Goal: Task Accomplishment & Management: Manage account settings

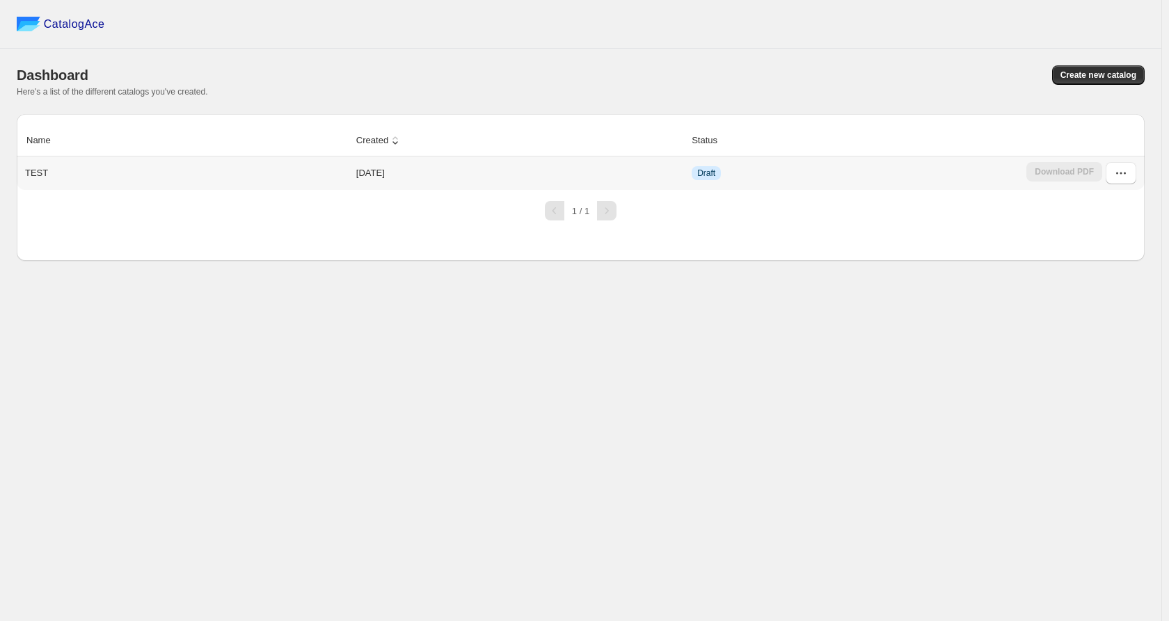
click at [56, 172] on div "TEST" at bounding box center [183, 170] width 328 height 19
click at [526, 177] on td "[DATE]" at bounding box center [519, 173] width 335 height 33
click at [616, 177] on td "[DATE]" at bounding box center [519, 173] width 335 height 33
click at [1121, 165] on button "button" at bounding box center [1121, 173] width 31 height 22
drag, startPoint x: 644, startPoint y: 189, endPoint x: 951, endPoint y: 241, distance: 310.5
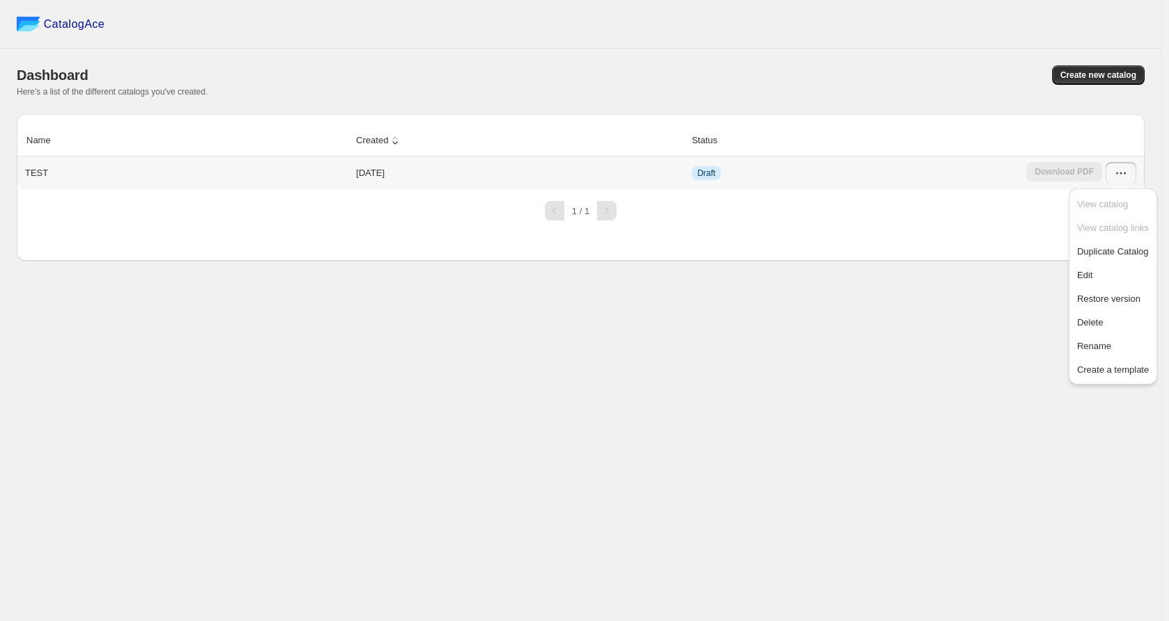
click at [644, 189] on td "[DATE]" at bounding box center [519, 173] width 335 height 33
click at [1119, 181] on button "button" at bounding box center [1121, 173] width 31 height 22
click at [1083, 277] on span "Edit" at bounding box center [1084, 275] width 15 height 10
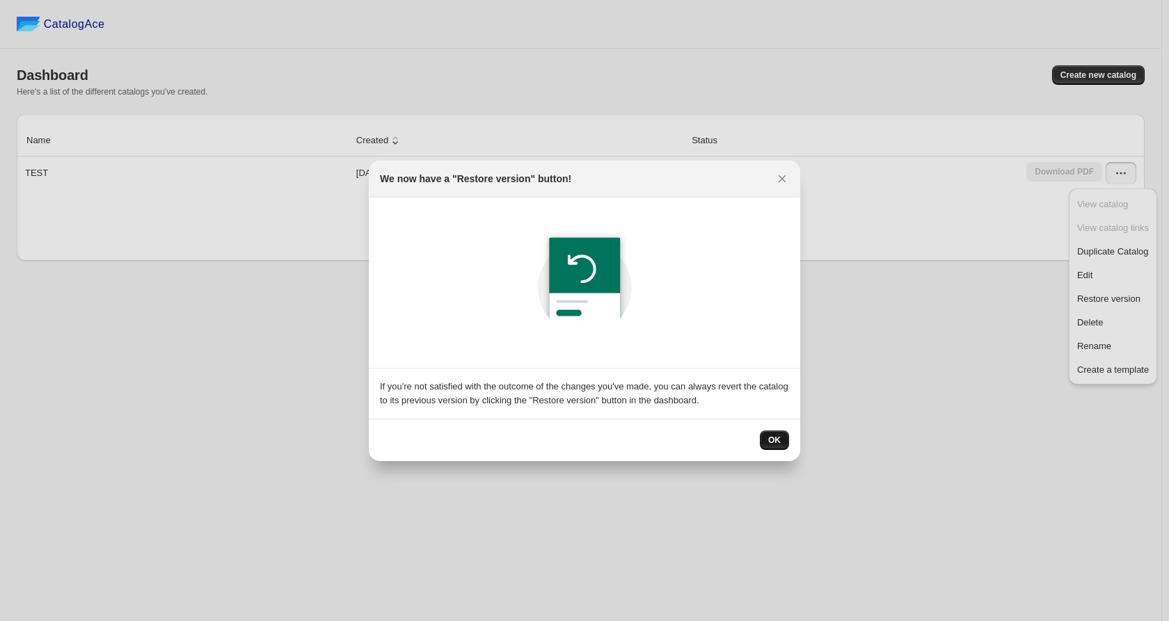
click at [786, 440] on button "OK" at bounding box center [774, 440] width 29 height 19
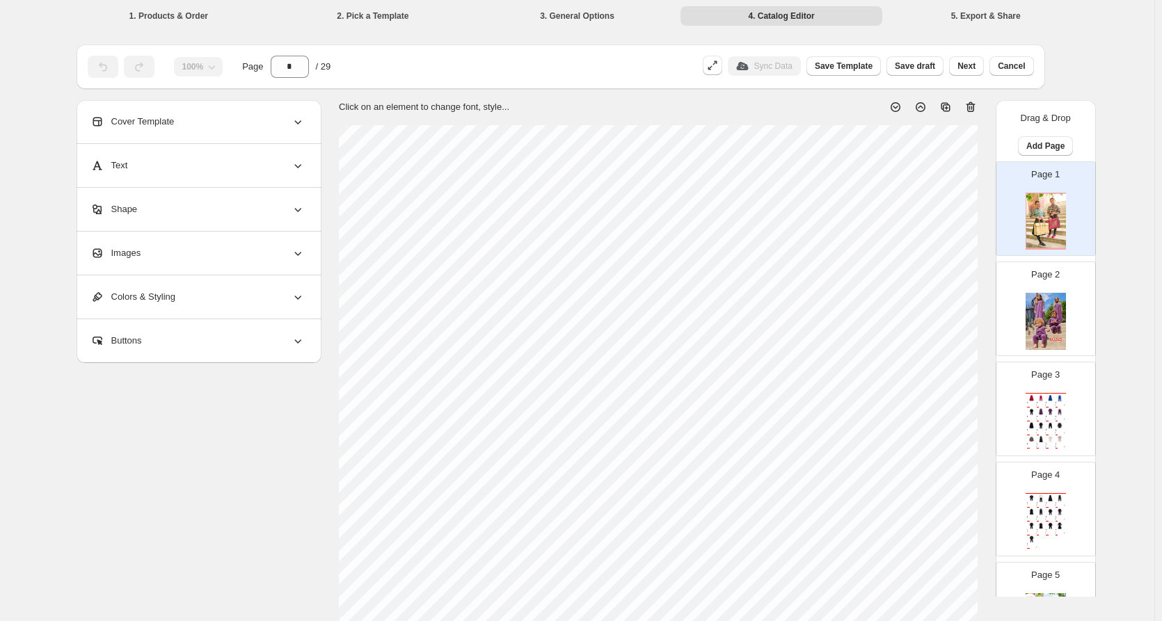
scroll to position [1253, 0]
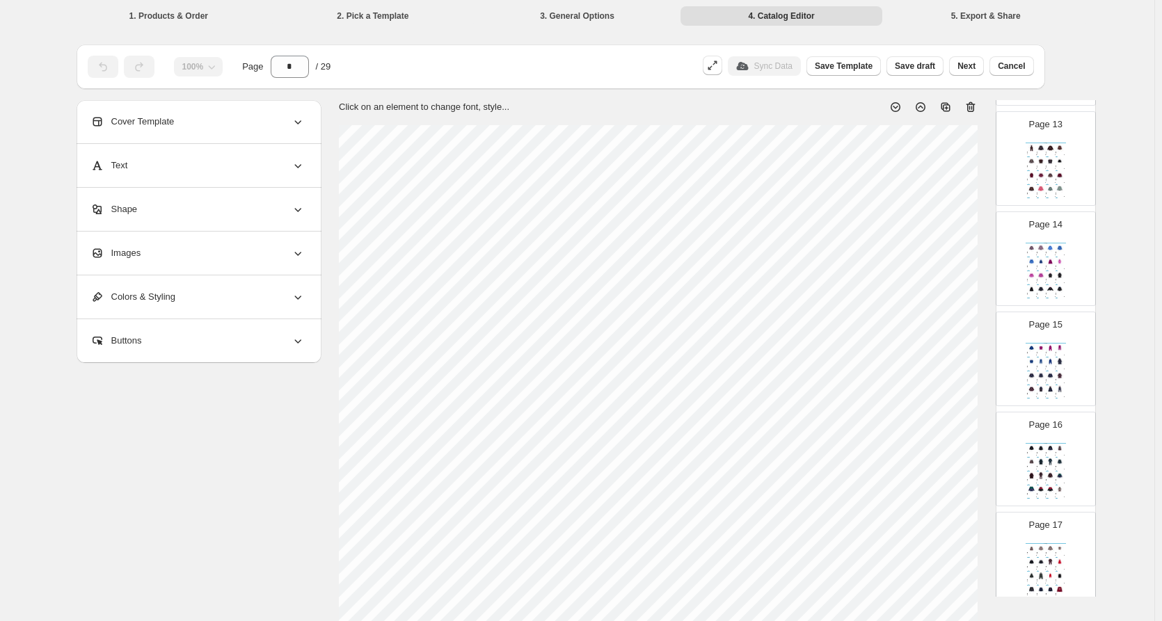
click at [1053, 407] on div "Page 16 Catalog Plaid Collar Pocket Polo 1 Pc. Plaid Collar Pocket Polo - Black…" at bounding box center [1040, 453] width 88 height 93
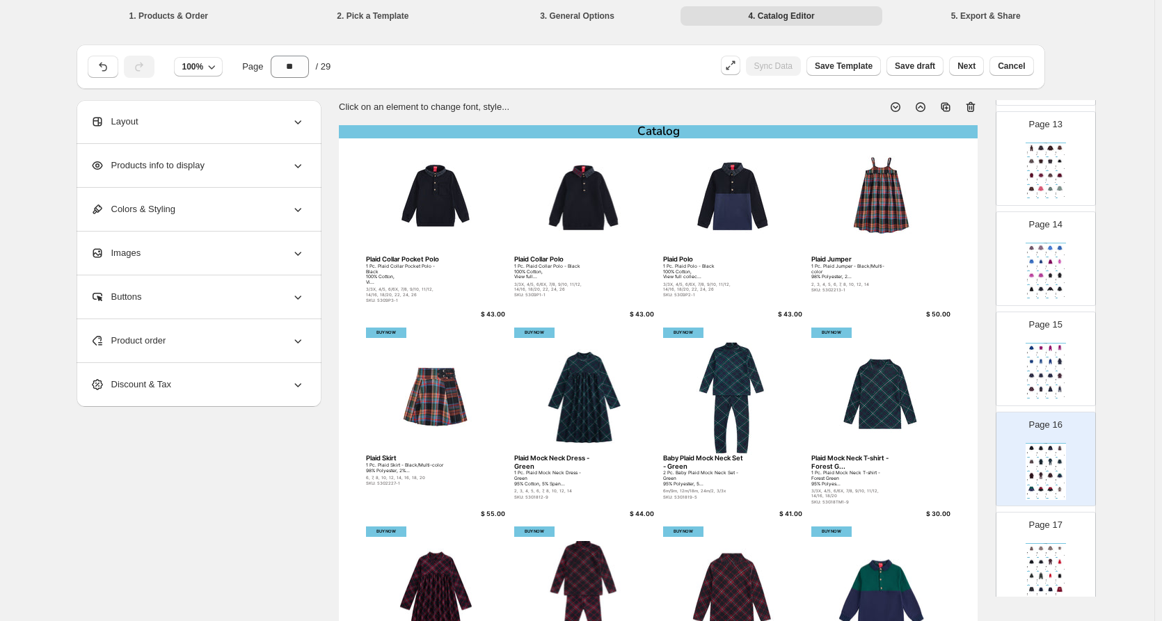
click at [1047, 358] on img at bounding box center [1050, 362] width 9 height 8
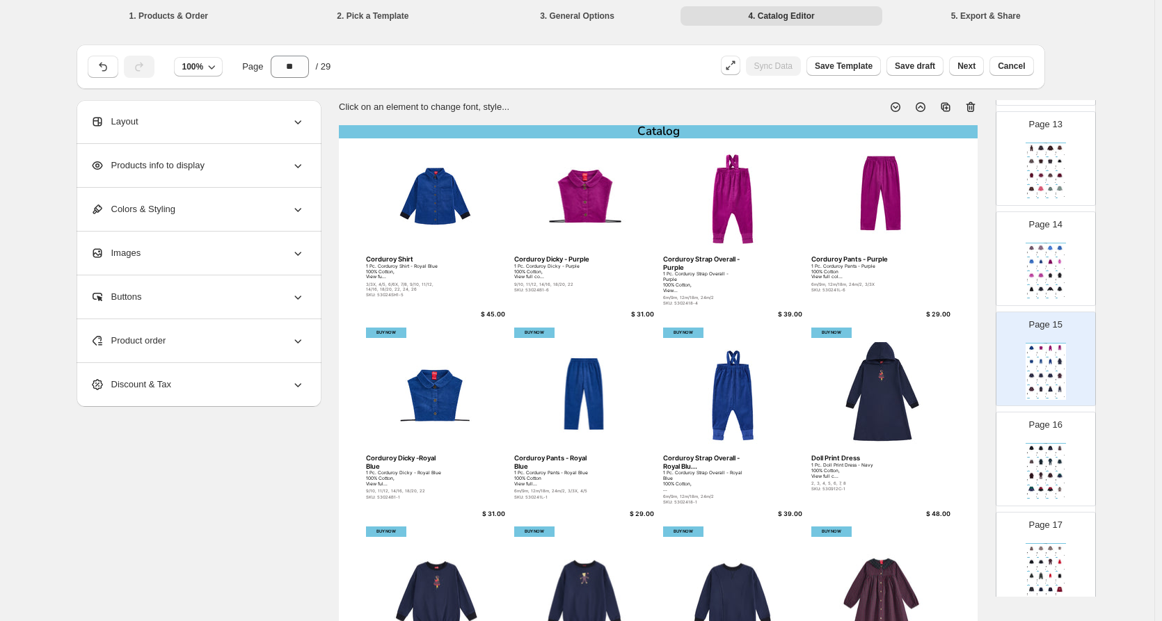
click at [1051, 273] on img at bounding box center [1050, 275] width 9 height 8
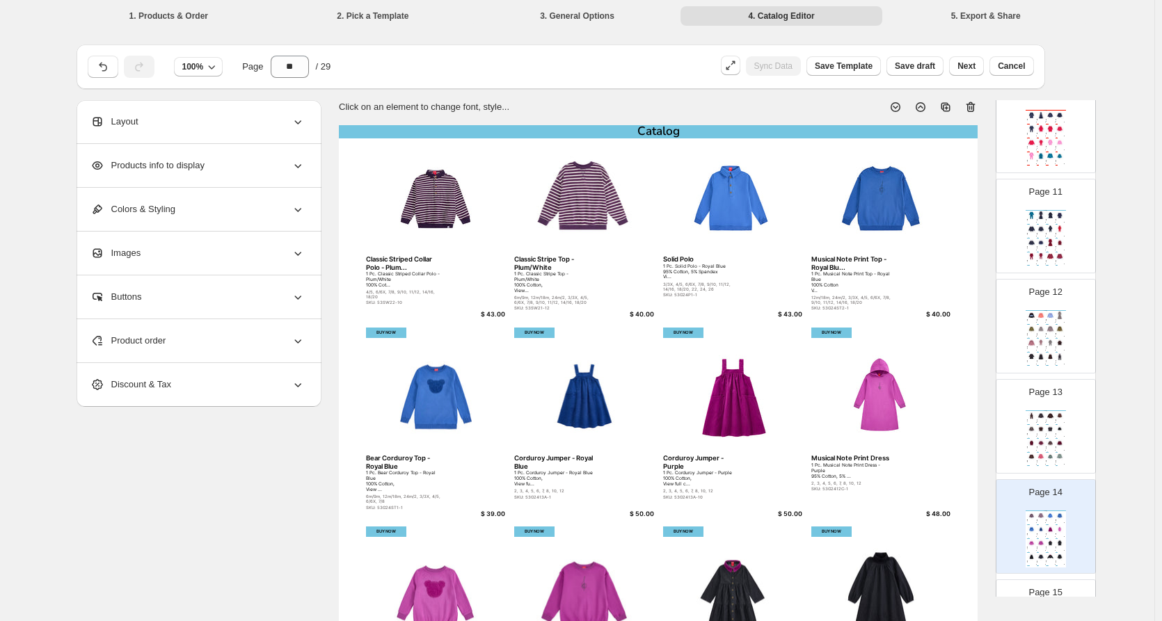
scroll to position [974, 0]
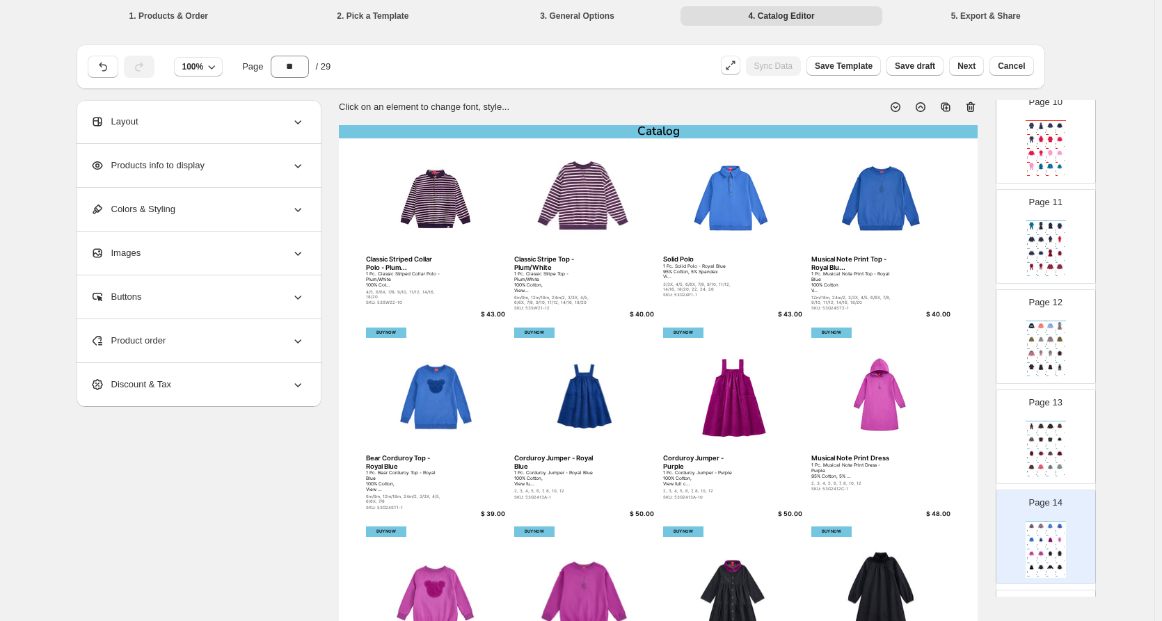
click at [1056, 429] on img at bounding box center [1060, 426] width 9 height 8
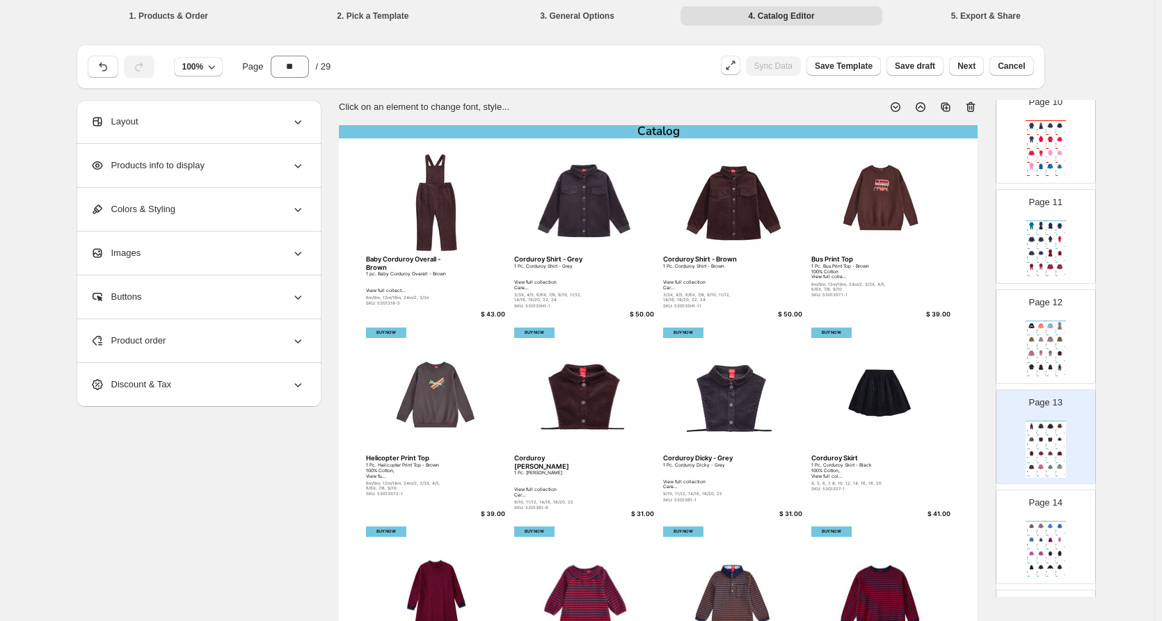
click at [1056, 352] on img at bounding box center [1060, 353] width 9 height 8
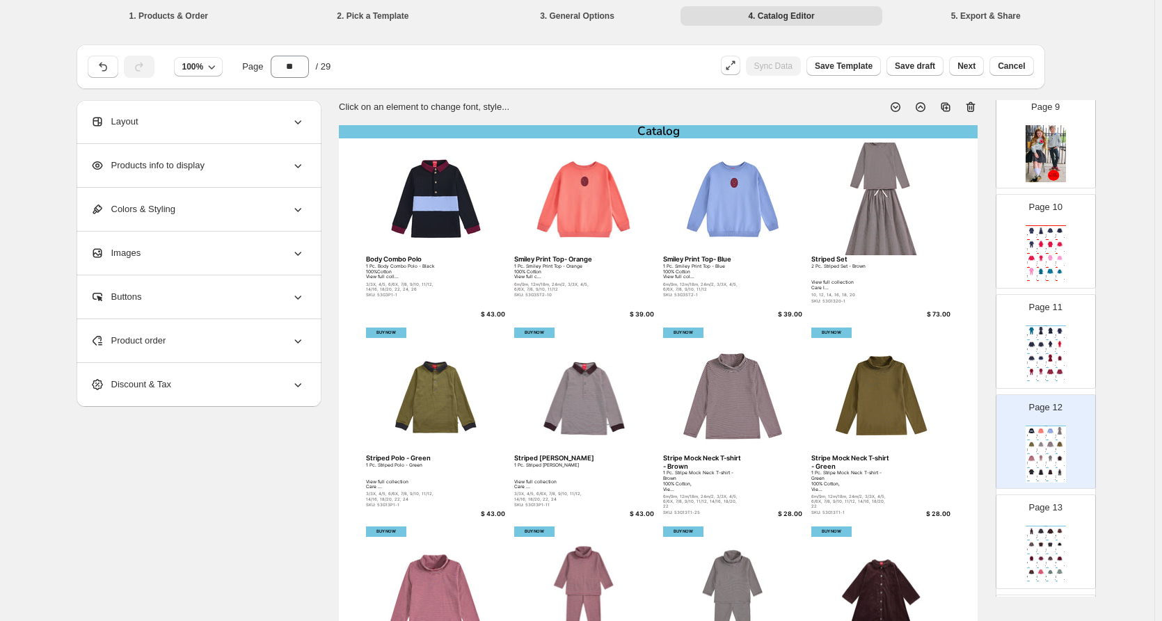
scroll to position [835, 0]
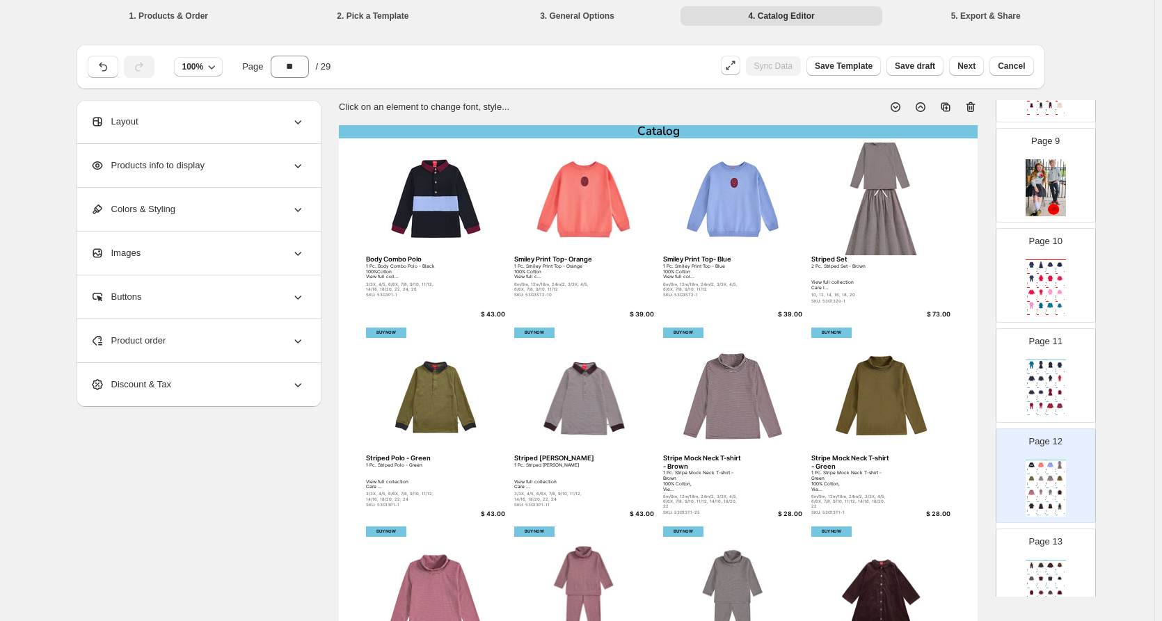
click at [1058, 349] on div "Page 11 Catalog Baby French [PERSON_NAME] Set - Steel 2 Pc. Baby French [PERSON…" at bounding box center [1040, 370] width 88 height 93
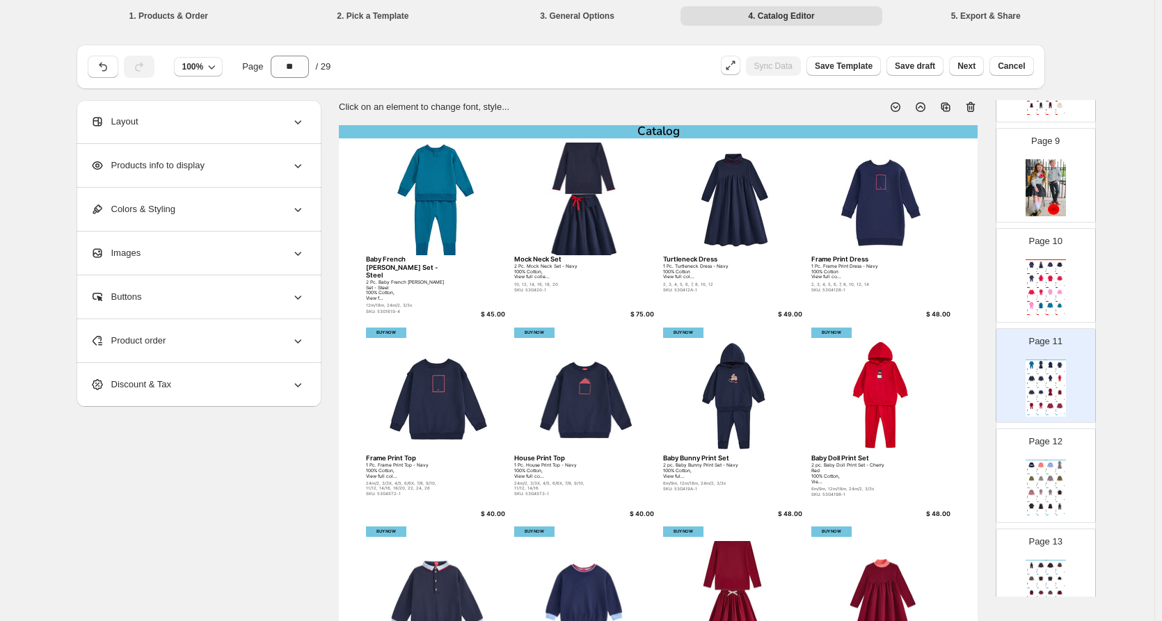
click at [1056, 284] on div "24m/2, 3/3X, 4/5, 6/6X, 7/8, 9/10, 11/12, 14/16, 18/20" at bounding box center [1058, 284] width 5 height 0
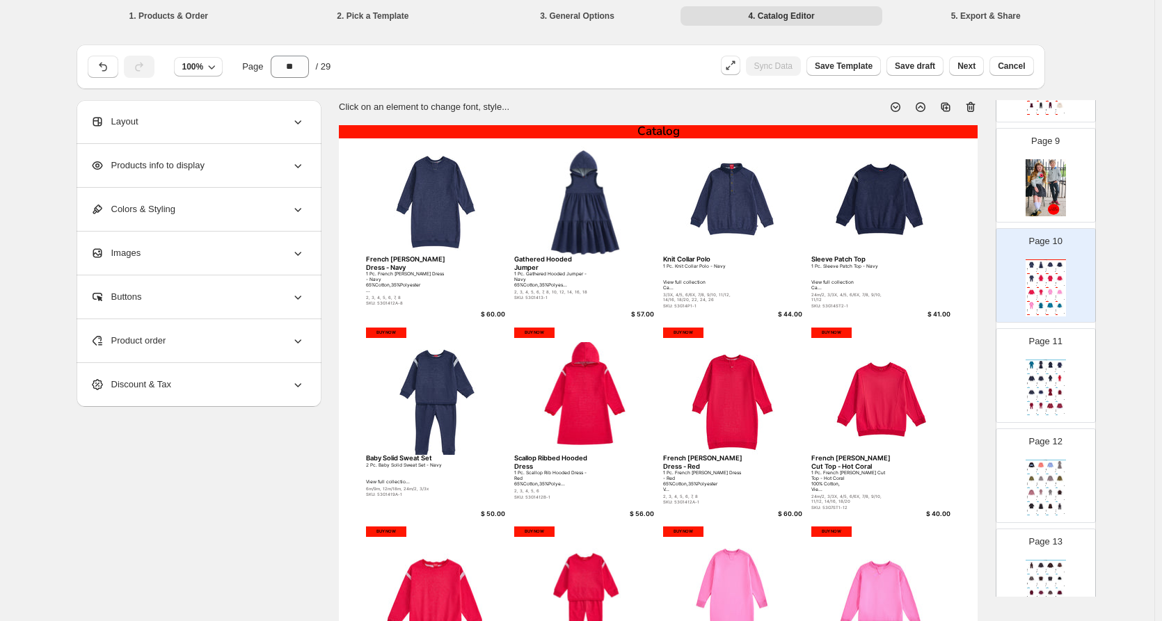
click at [1039, 198] on img at bounding box center [1046, 187] width 40 height 57
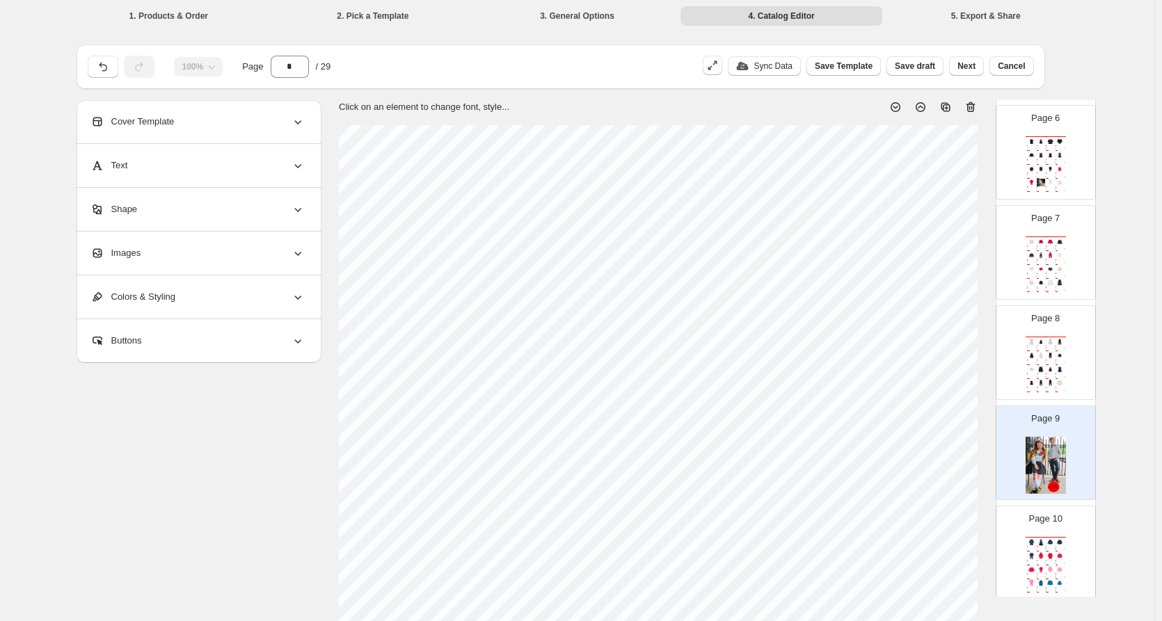
scroll to position [557, 0]
click at [1040, 332] on div "Page 8 Catalog Scuba Dress 1 Pc. Scuba Dress - Off White 68% Rayon, 26% Nylon, …" at bounding box center [1040, 347] width 88 height 93
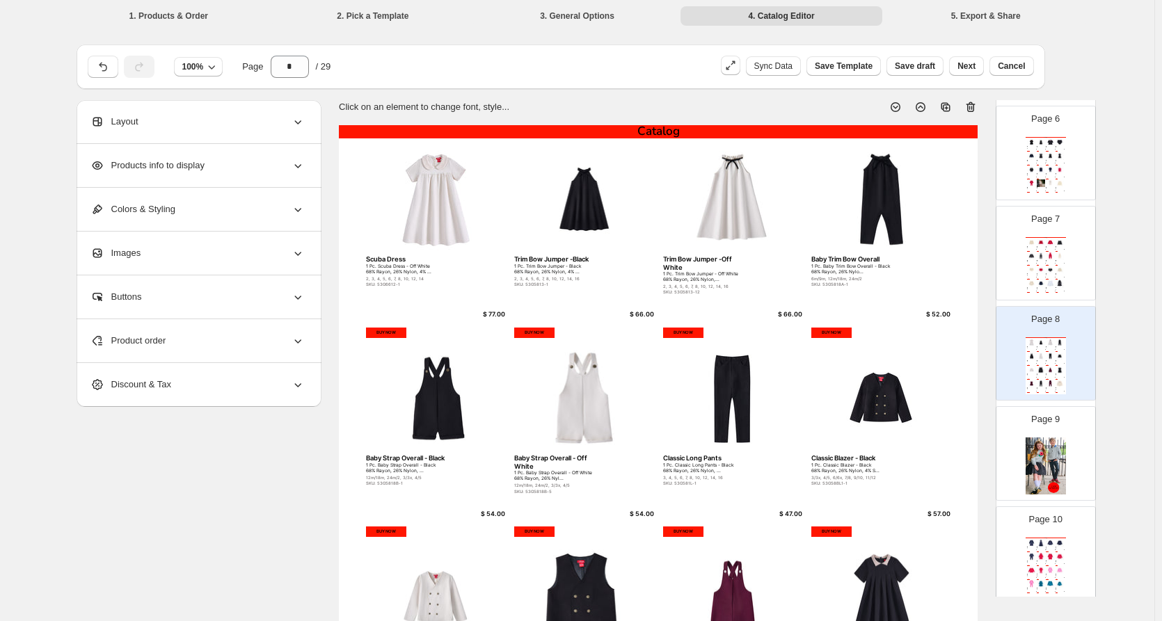
click at [974, 107] on icon at bounding box center [971, 107] width 14 height 14
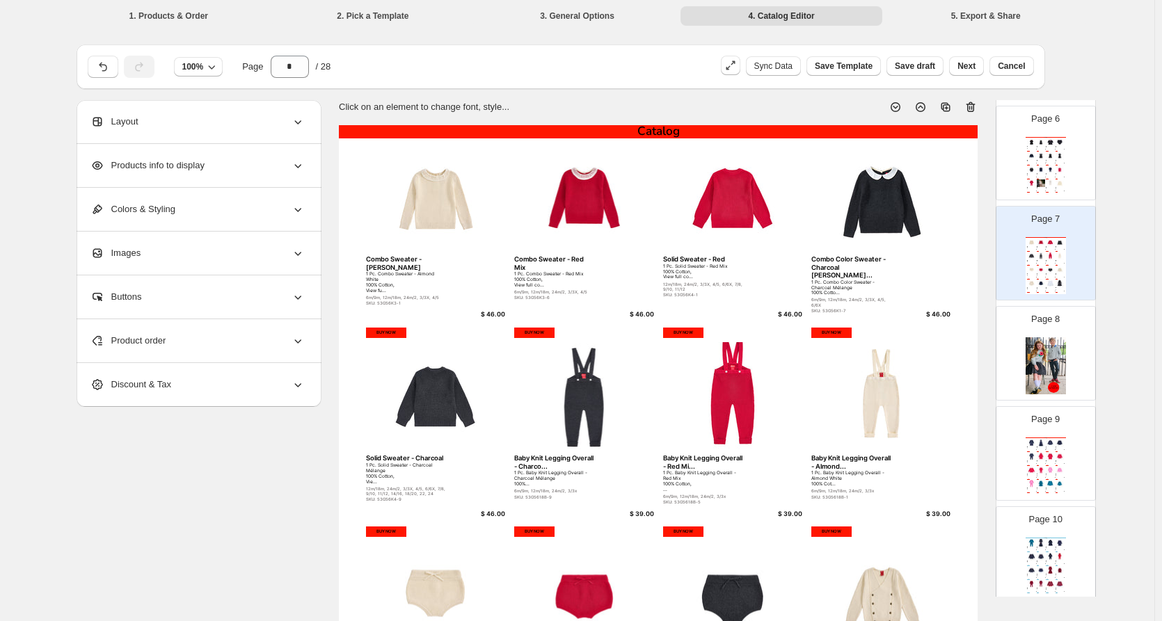
click at [1042, 243] on img at bounding box center [1041, 243] width 9 height 8
click at [969, 108] on icon at bounding box center [971, 107] width 14 height 14
type input "*"
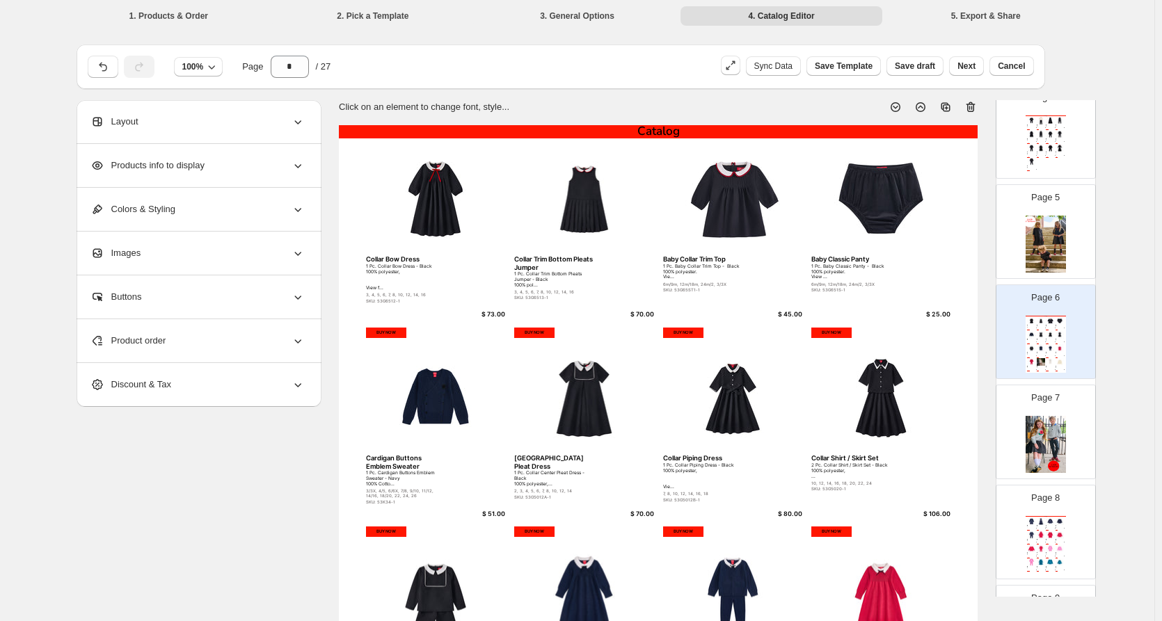
scroll to position [348, 0]
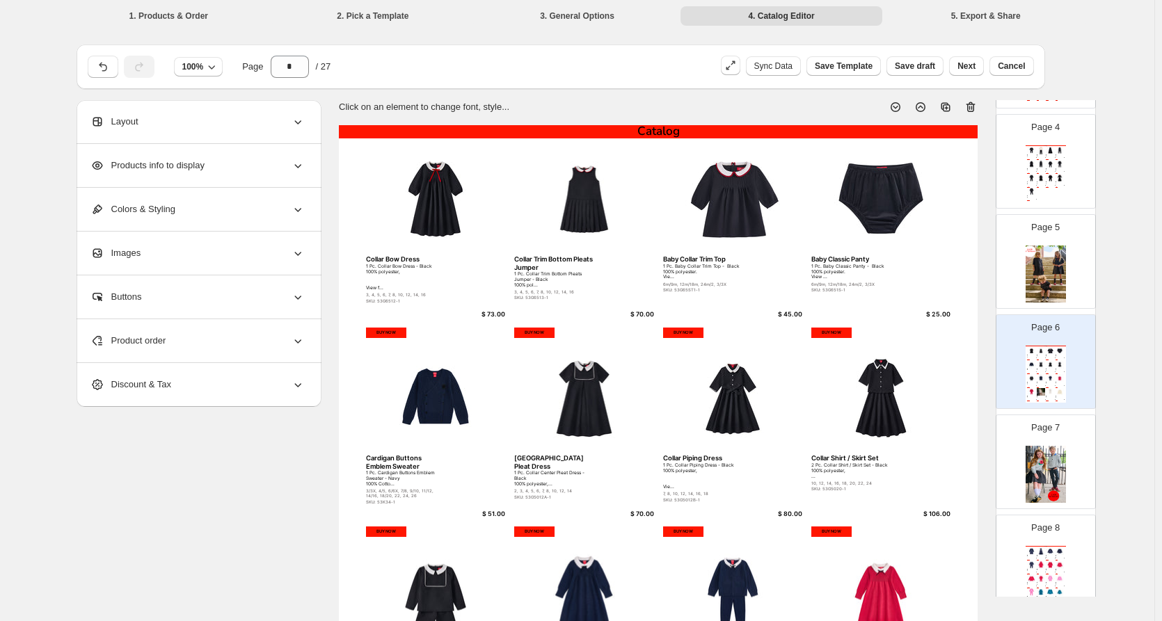
click at [1044, 358] on div "Catalog Collar Bow Dress 1 Pc. Collar Bow Dress - Black 100% polyester, View f.…" at bounding box center [1046, 374] width 40 height 57
click at [186, 360] on div "Product order" at bounding box center [197, 340] width 214 height 43
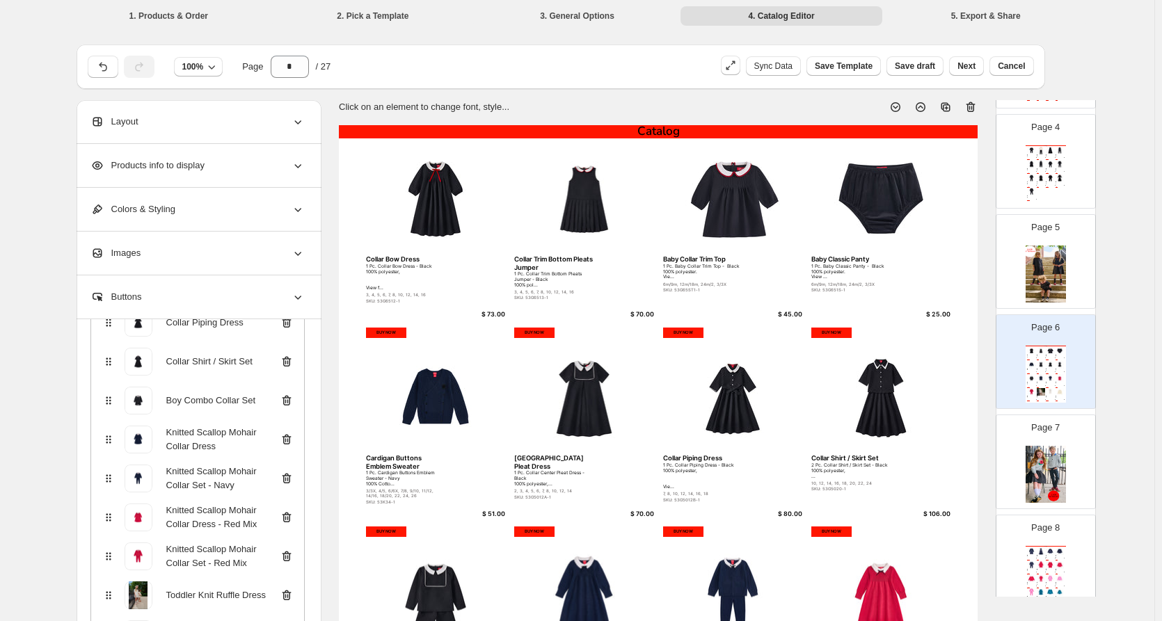
click at [294, 479] on icon at bounding box center [287, 479] width 14 height 14
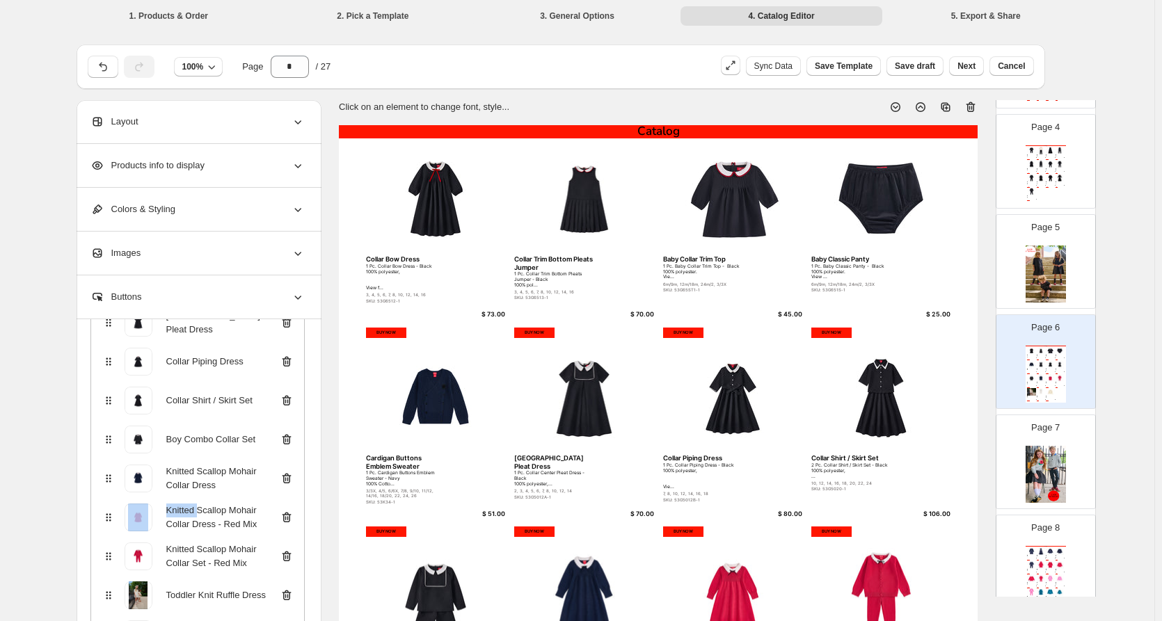
click at [294, 479] on icon at bounding box center [287, 479] width 14 height 14
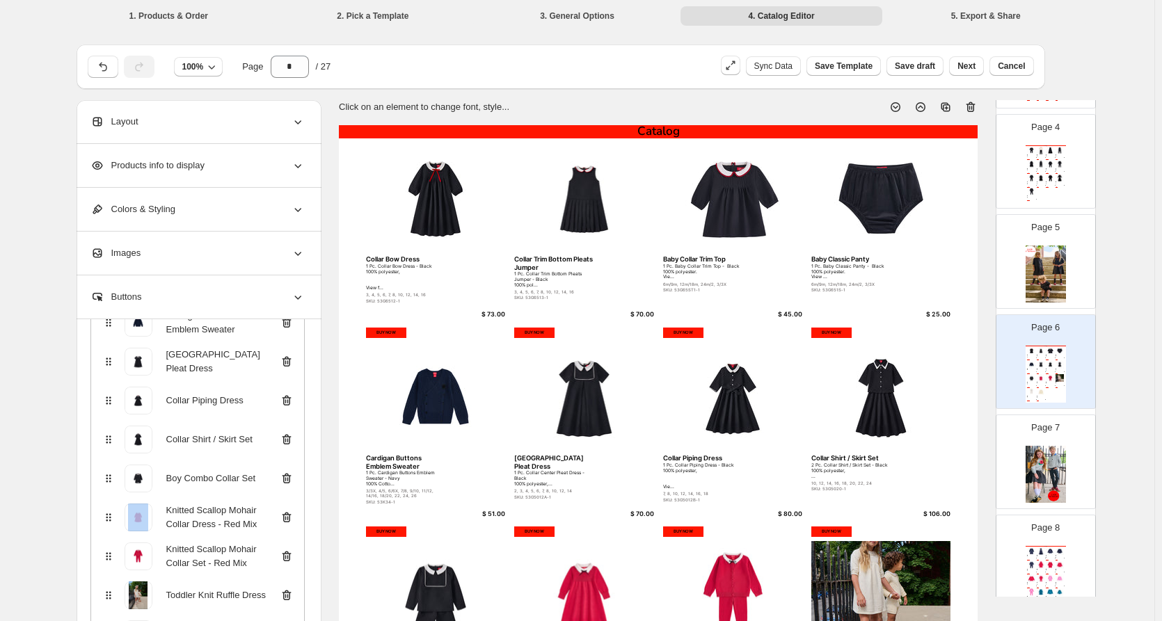
click at [294, 479] on icon at bounding box center [287, 479] width 14 height 14
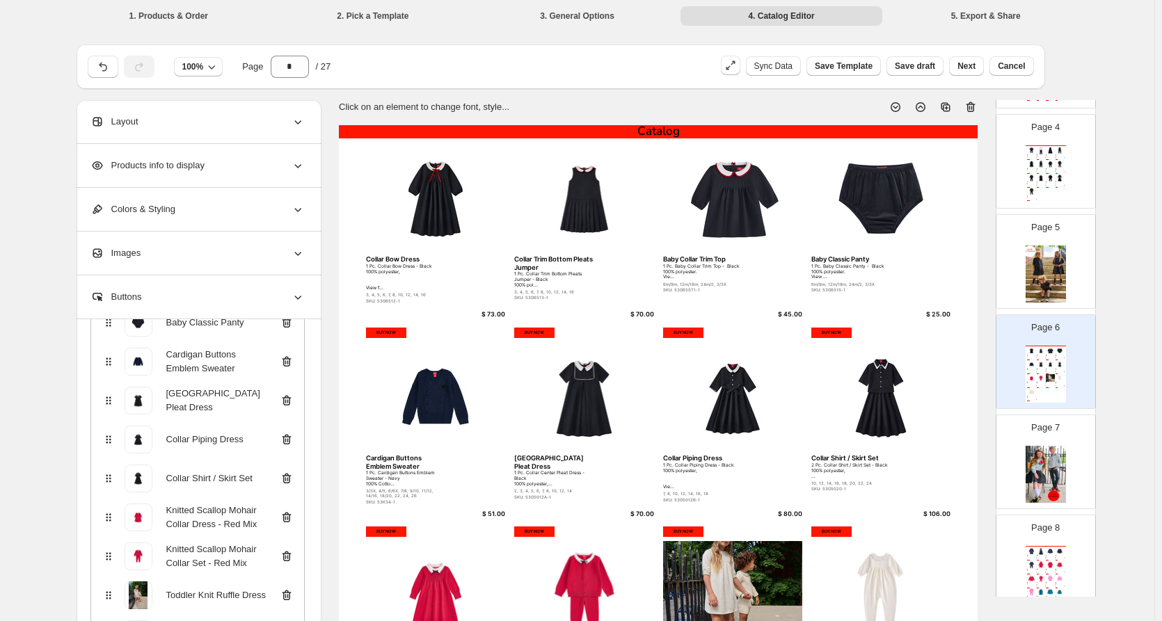
click at [294, 479] on icon at bounding box center [287, 479] width 14 height 14
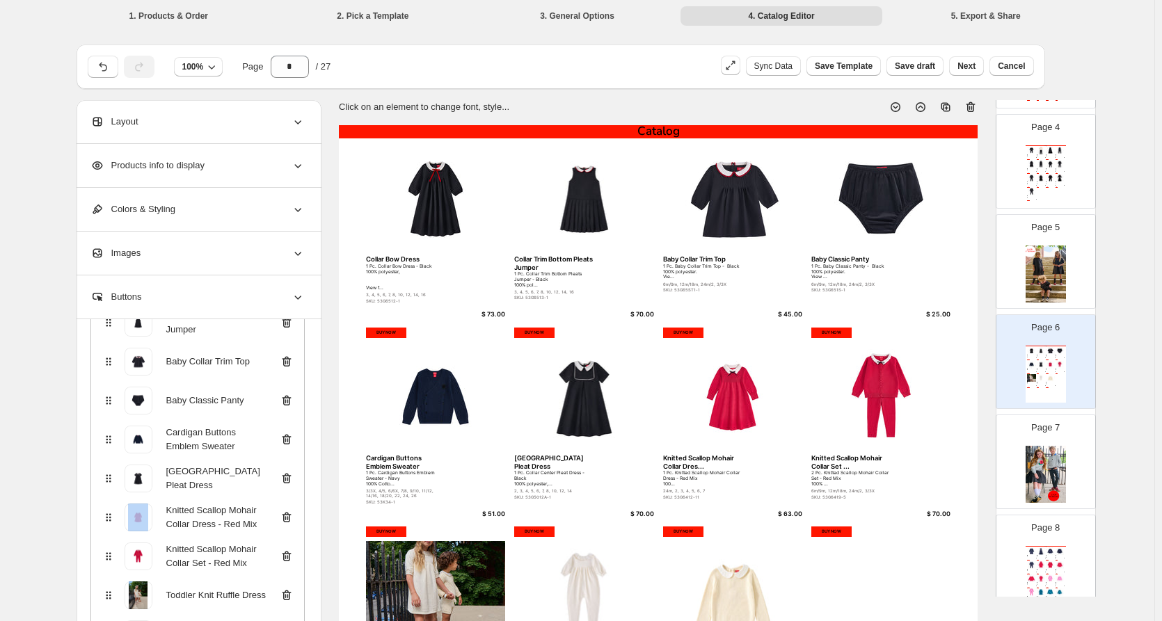
click at [294, 479] on icon at bounding box center [287, 479] width 14 height 14
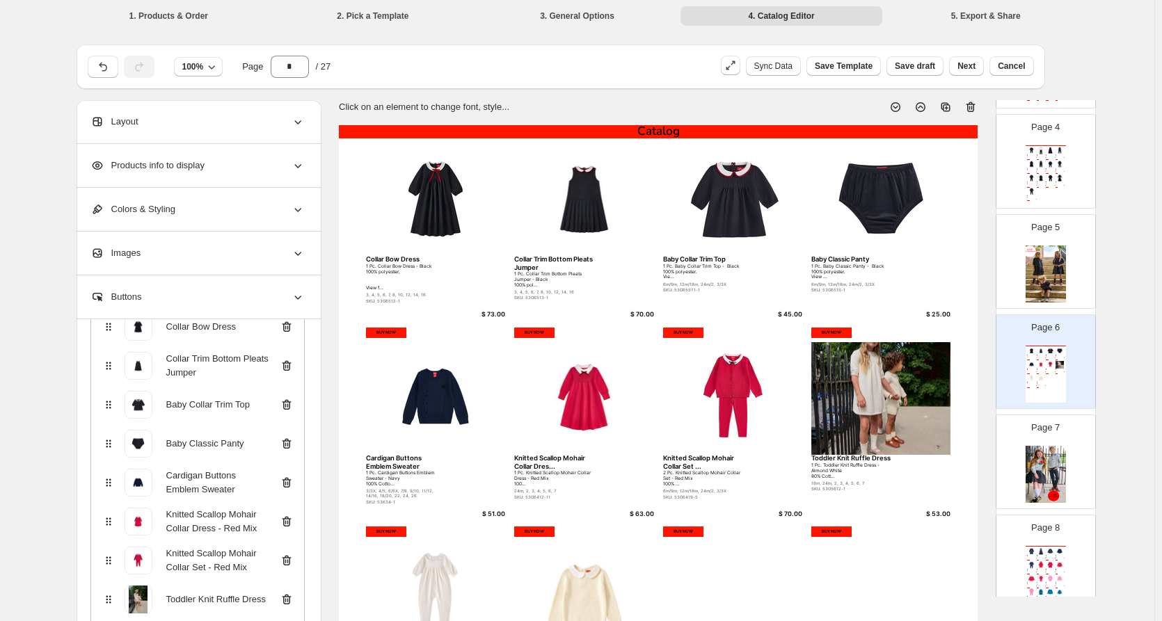
click at [294, 479] on icon at bounding box center [287, 483] width 14 height 14
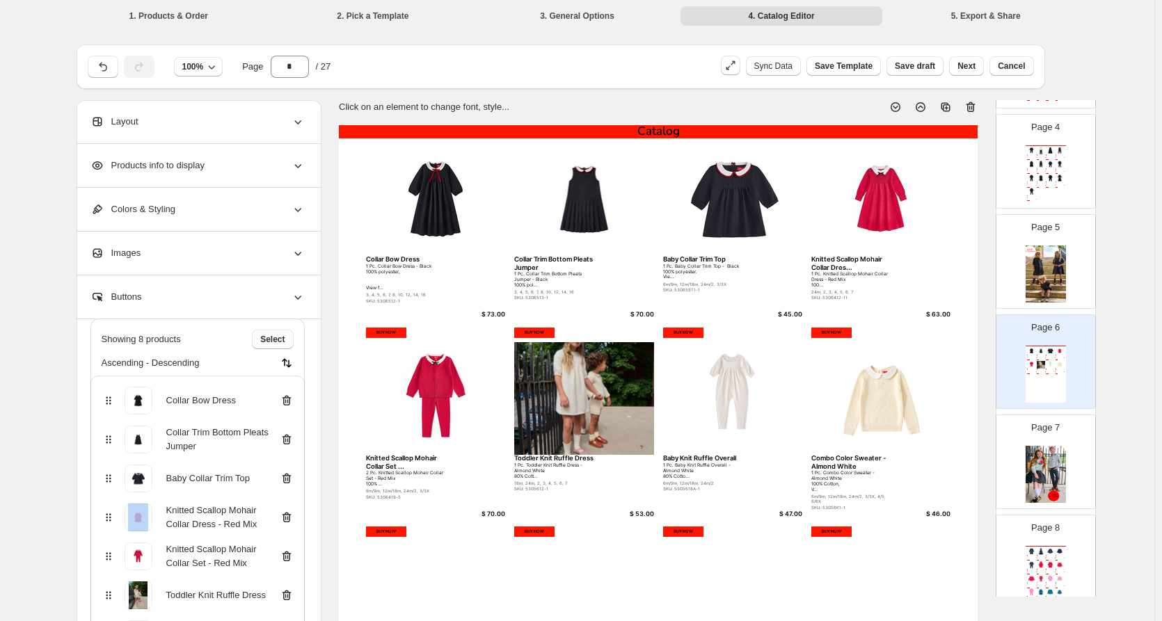
click at [294, 479] on icon at bounding box center [287, 479] width 14 height 14
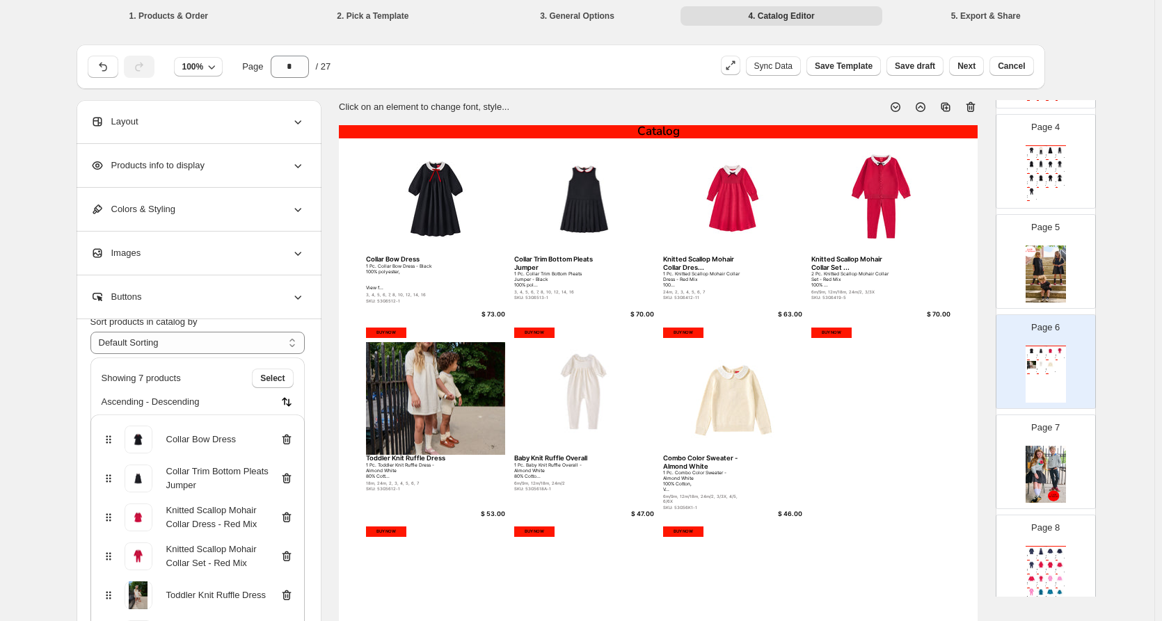
scroll to position [47, 0]
click at [294, 479] on icon at bounding box center [287, 479] width 14 height 14
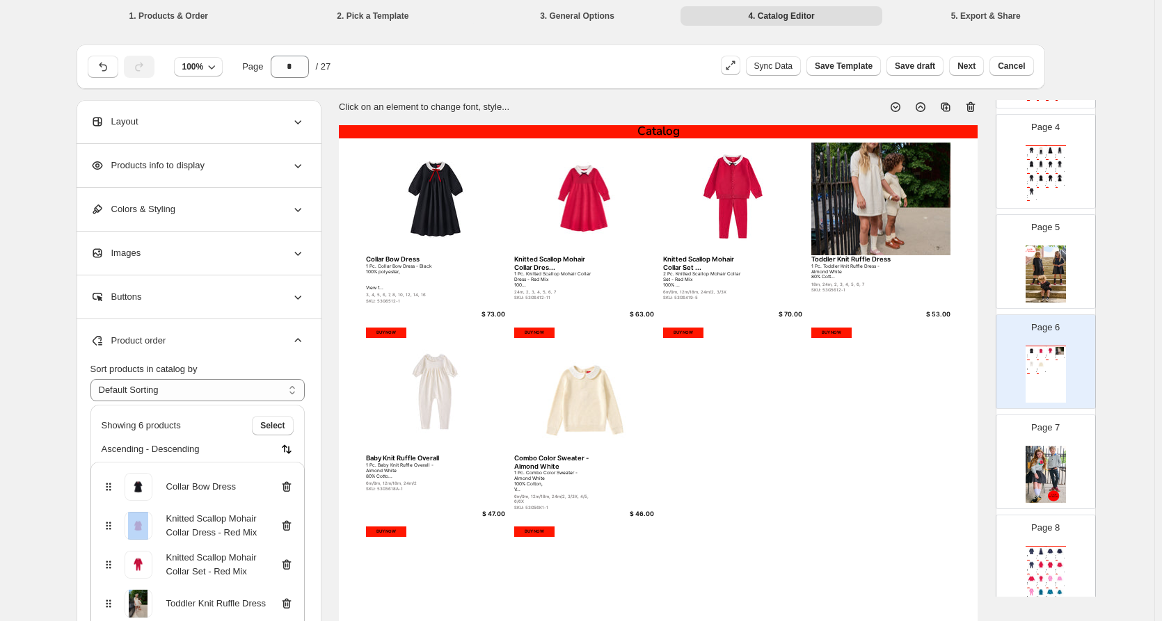
click at [294, 479] on div "Collar Bow Dress" at bounding box center [198, 487] width 192 height 28
click at [291, 482] on icon at bounding box center [286, 487] width 9 height 10
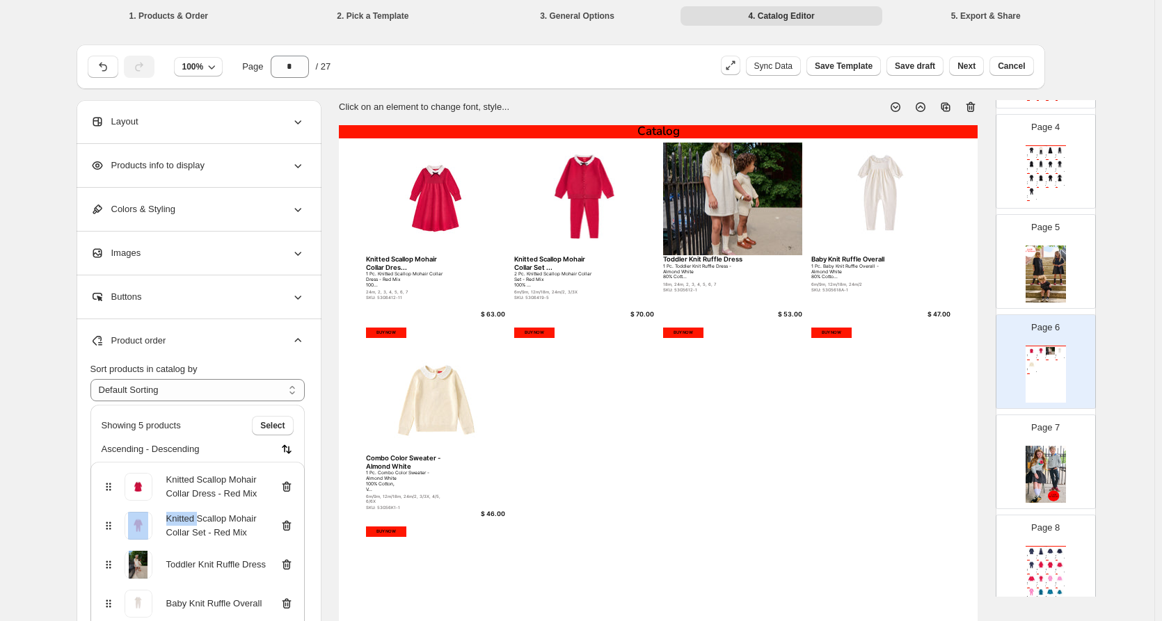
click at [291, 482] on icon at bounding box center [286, 487] width 9 height 10
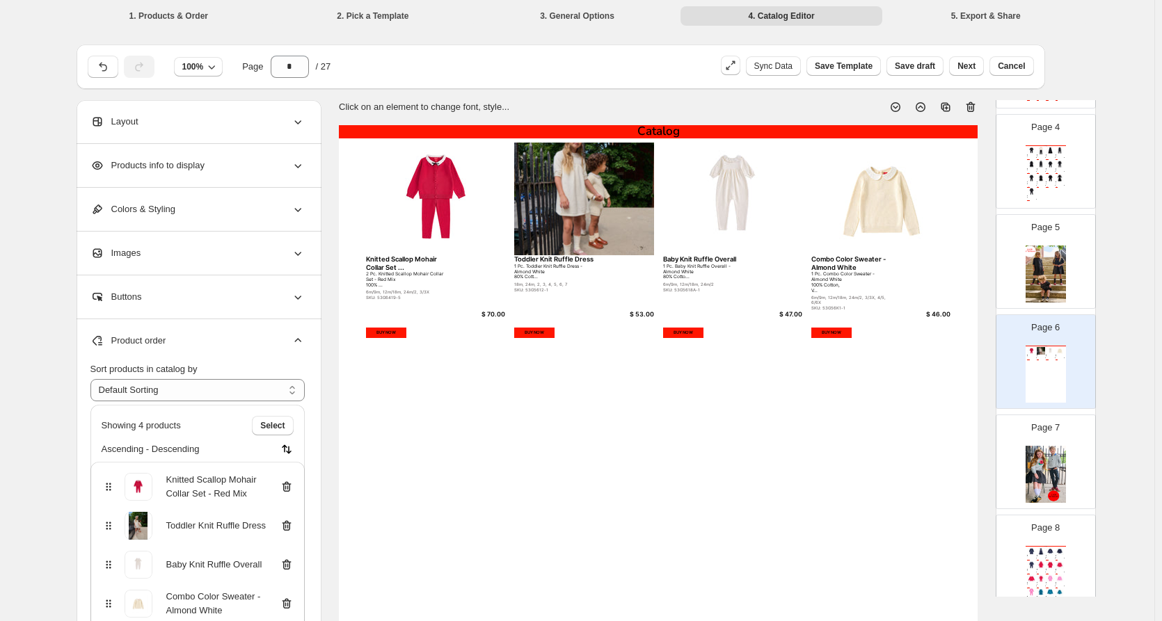
click at [291, 485] on icon at bounding box center [287, 487] width 14 height 14
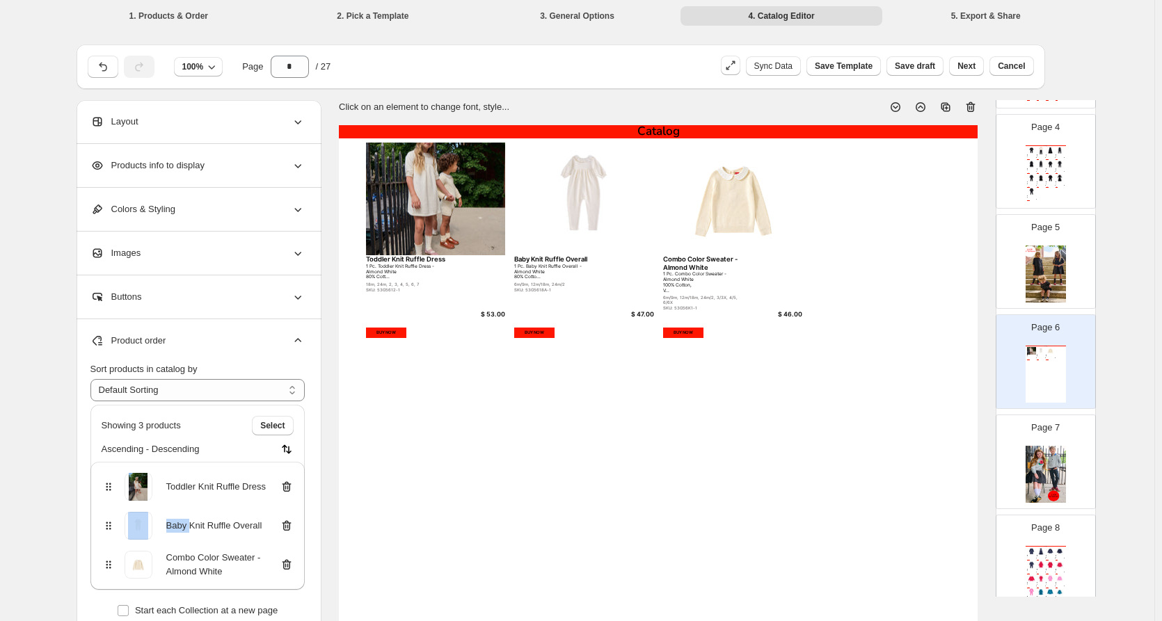
click at [291, 485] on icon at bounding box center [287, 487] width 14 height 14
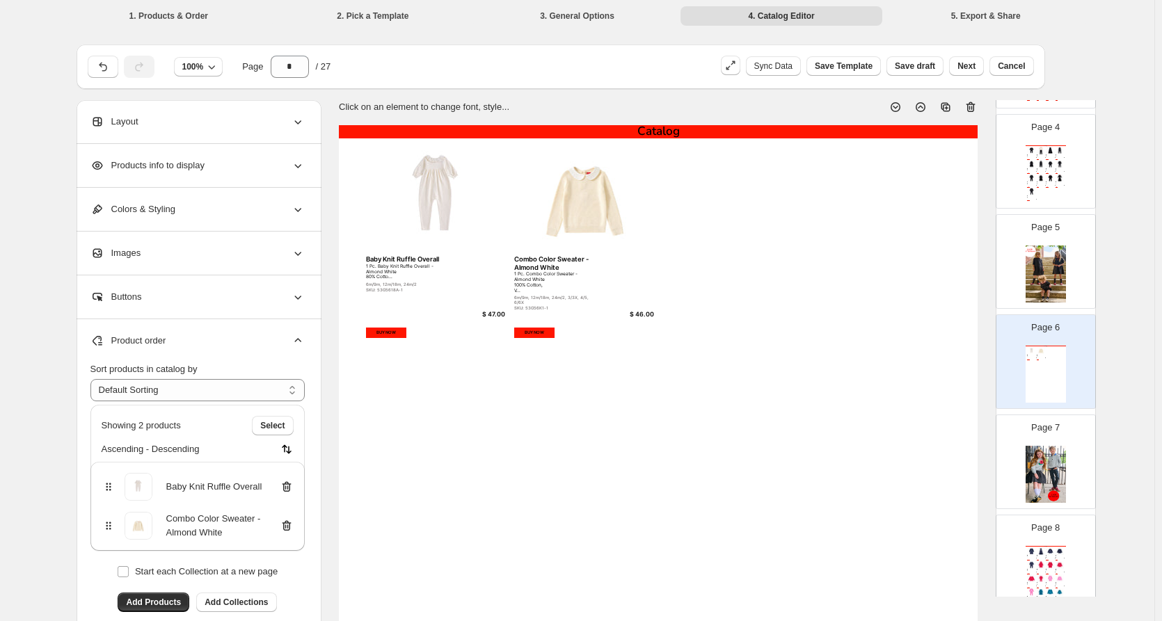
click at [291, 485] on icon at bounding box center [287, 487] width 14 height 14
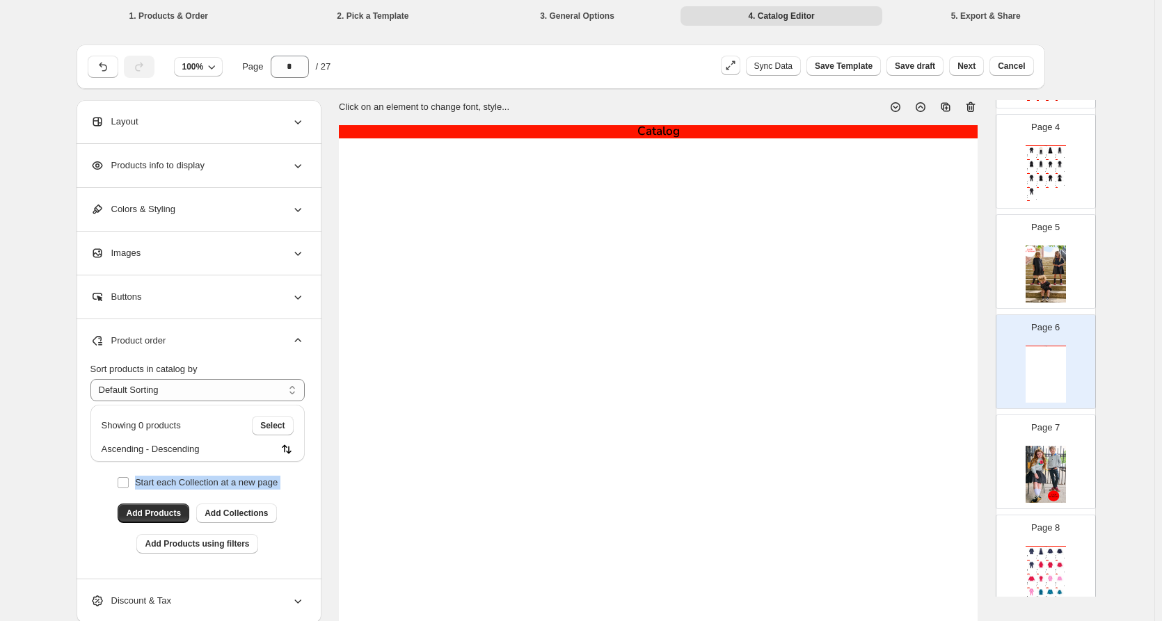
click at [291, 485] on div "Start each Collection at a new page" at bounding box center [197, 482] width 214 height 19
click at [230, 506] on button "Add Collections" at bounding box center [236, 513] width 80 height 19
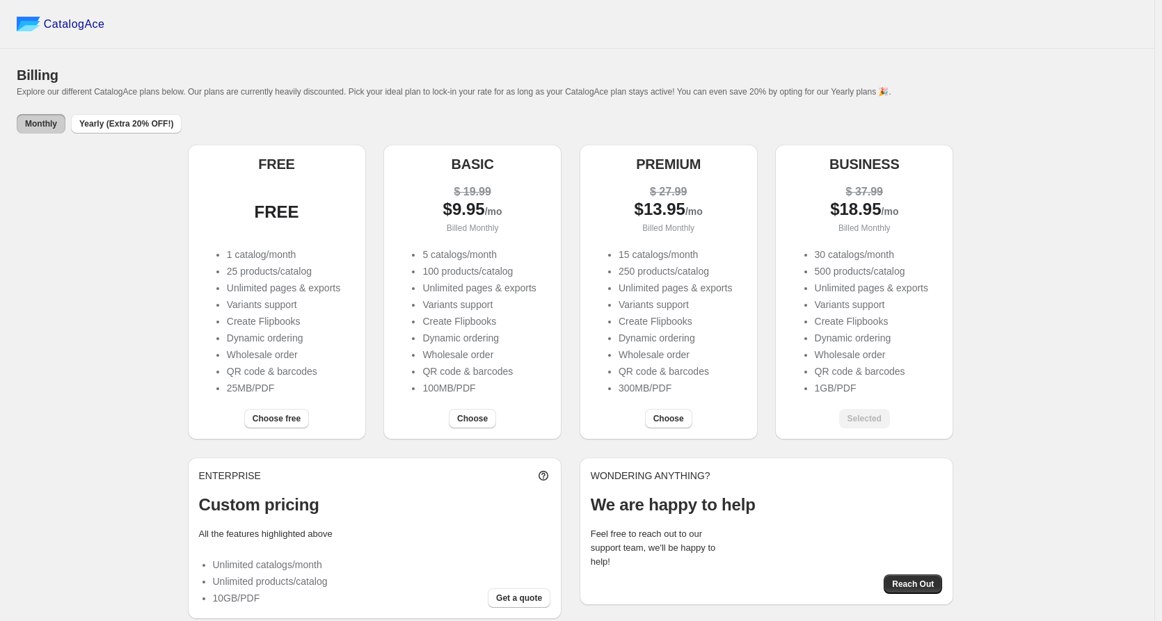
click at [285, 233] on div "FREE" at bounding box center [277, 210] width 156 height 53
click at [281, 418] on span "Choose free" at bounding box center [277, 418] width 48 height 11
click at [111, 205] on div "FREE FREE 1 catalog/month 25 products/catalog Unlimited pages & exports Variant…" at bounding box center [577, 382] width 1121 height 475
